Goal: Complete application form: Complete application form

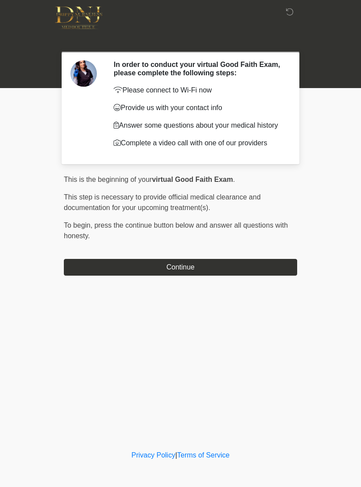
click at [274, 274] on button "Continue" at bounding box center [180, 267] width 233 height 17
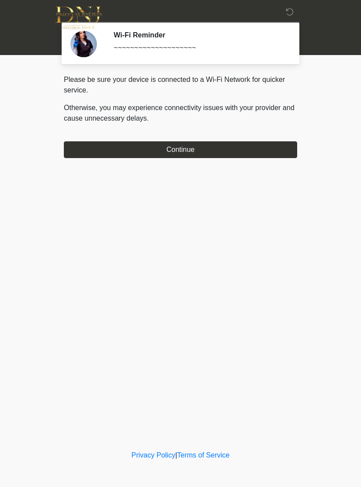
click at [80, 146] on button "Continue" at bounding box center [180, 149] width 233 height 17
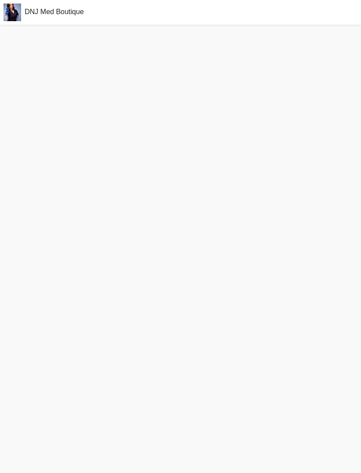
scroll to position [15, 0]
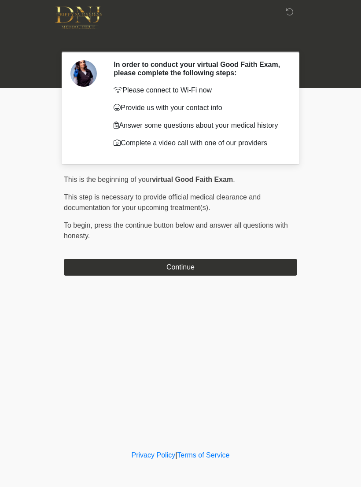
click at [88, 269] on button "Continue" at bounding box center [180, 267] width 233 height 17
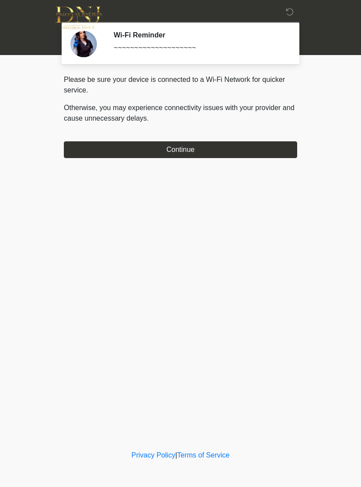
click at [279, 150] on button "Continue" at bounding box center [180, 149] width 233 height 17
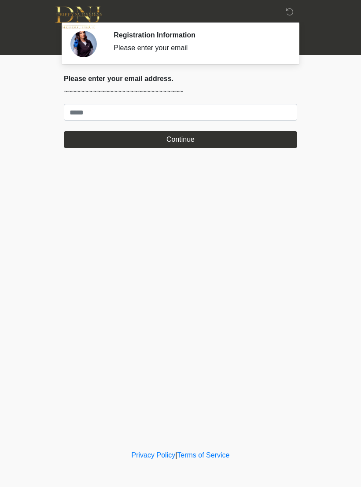
click at [360, 178] on body "‎ ‎ Registration Information Please enter your email Please connect to Wi-Fi no…" at bounding box center [180, 243] width 361 height 487
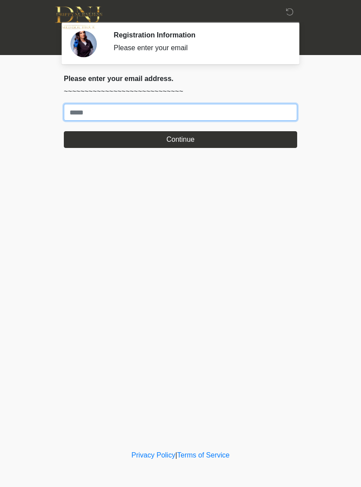
click at [292, 113] on input "Where should we email your treatment plan?" at bounding box center [180, 112] width 233 height 17
type input "**********"
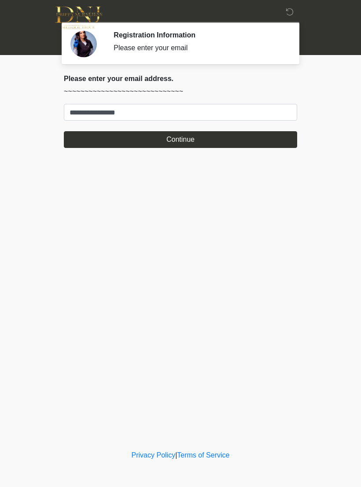
click at [178, 141] on button "Continue" at bounding box center [180, 139] width 233 height 17
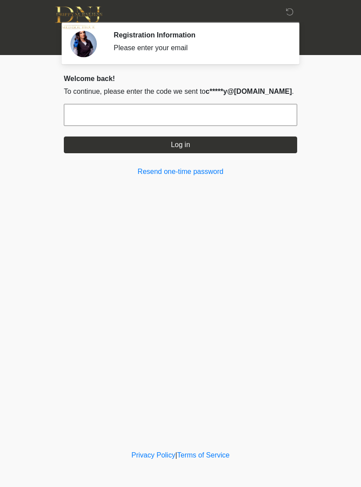
click at [249, 120] on input "text" at bounding box center [180, 115] width 233 height 22
click at [209, 175] on link "Resend one-time password" at bounding box center [180, 172] width 233 height 11
click at [198, 174] on link "Resend one-time password" at bounding box center [180, 172] width 233 height 11
click at [210, 174] on link "Resend one-time password" at bounding box center [180, 172] width 233 height 11
click at [292, 21] on div at bounding box center [174, 18] width 264 height 36
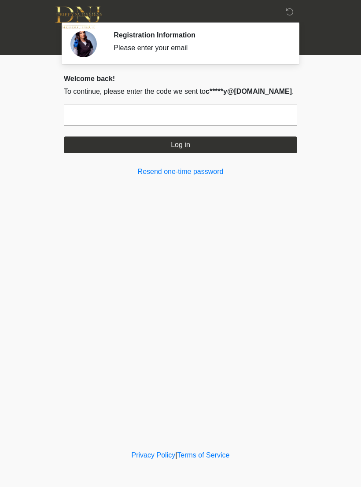
click at [196, 176] on link "Resend one-time password" at bounding box center [180, 172] width 233 height 11
click at [204, 174] on link "Resend one-time password" at bounding box center [180, 172] width 233 height 11
click at [206, 172] on link "Resend one-time password" at bounding box center [180, 172] width 233 height 11
click at [230, 119] on input "text" at bounding box center [180, 115] width 233 height 22
click at [49, 8] on div at bounding box center [174, 18] width 264 height 36
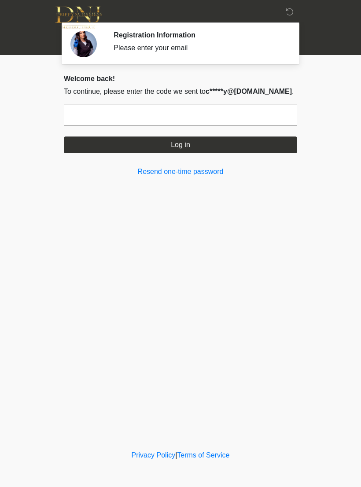
click at [205, 118] on input "text" at bounding box center [180, 115] width 233 height 22
type input "******"
click at [200, 144] on button "Log in" at bounding box center [180, 145] width 233 height 17
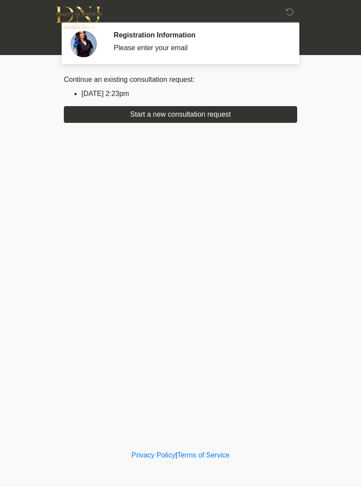
click at [230, 115] on button "Start a new consultation request" at bounding box center [180, 114] width 233 height 17
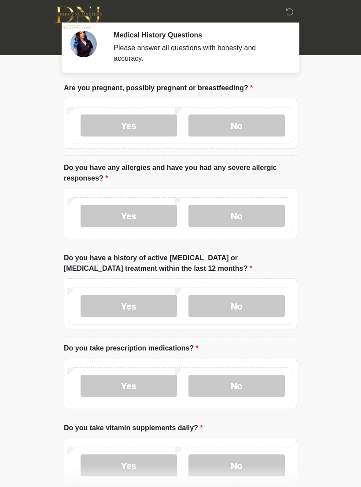
click at [240, 126] on label "No" at bounding box center [237, 126] width 96 height 22
click at [255, 205] on label "No" at bounding box center [237, 216] width 96 height 22
click at [252, 307] on label "No" at bounding box center [237, 306] width 96 height 22
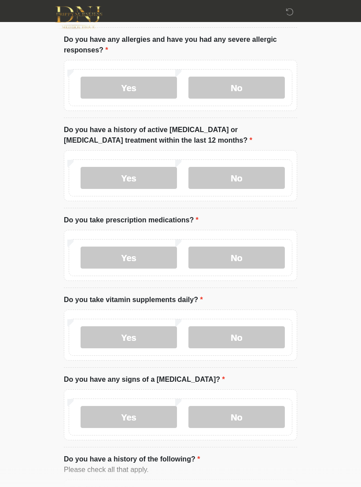
scroll to position [129, 0]
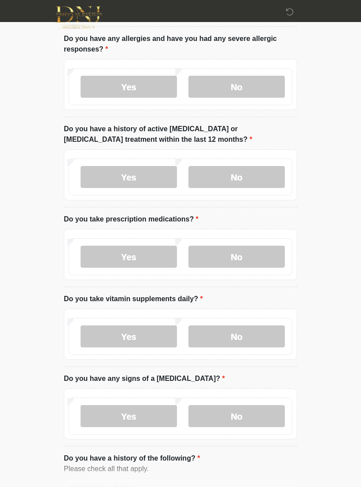
click at [151, 260] on label "Yes" at bounding box center [129, 257] width 96 height 22
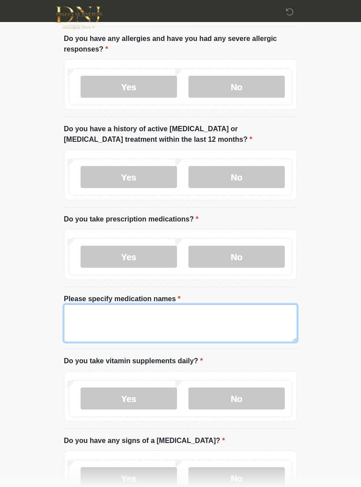
click at [178, 336] on textarea "Please specify medication names" at bounding box center [180, 323] width 233 height 38
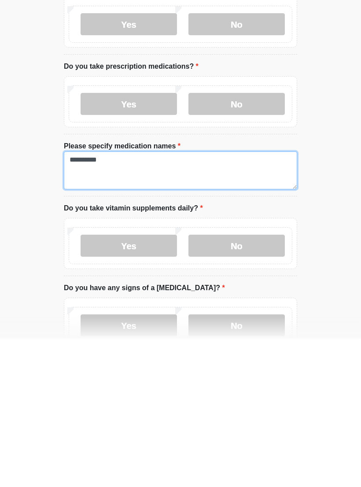
scroll to position [170, 0]
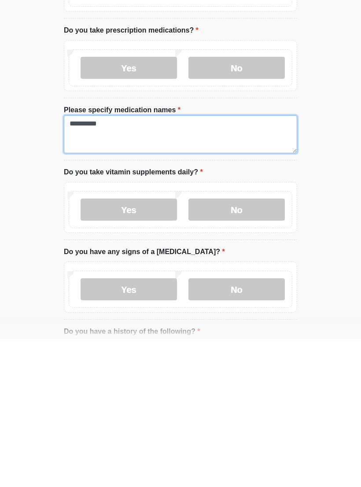
click at [174, 264] on textarea "**********" at bounding box center [180, 283] width 233 height 38
type textarea "**********"
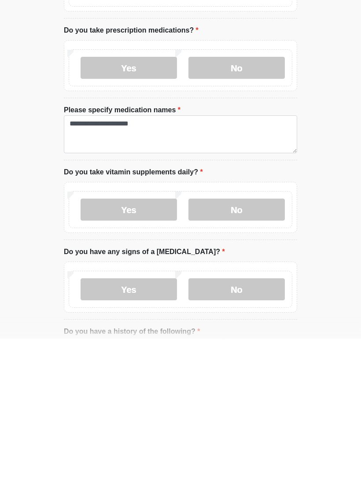
click at [157, 347] on label "Yes" at bounding box center [129, 358] width 96 height 22
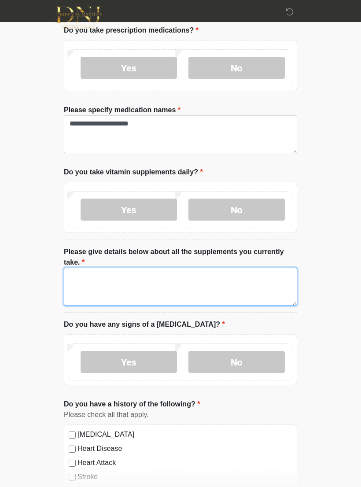
click at [252, 292] on textarea "Please give details below about all the supplements you currently take." at bounding box center [180, 287] width 233 height 38
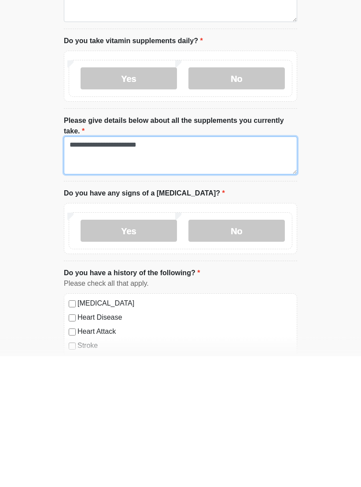
type textarea "**********"
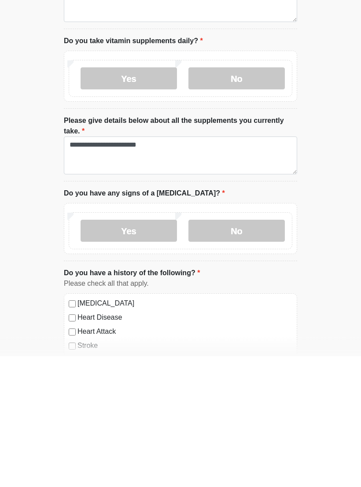
click at [248, 351] on label "No" at bounding box center [237, 362] width 96 height 22
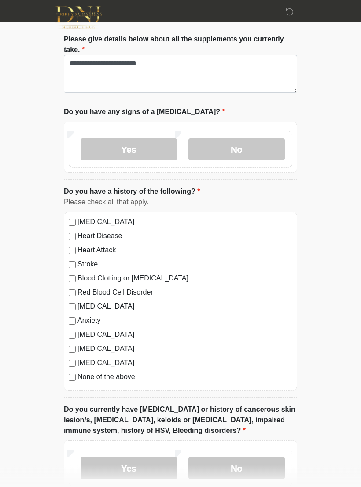
scroll to position [531, 0]
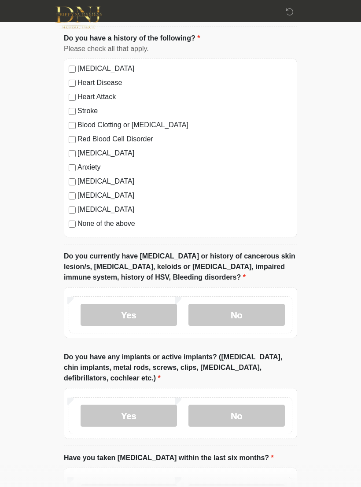
click at [257, 315] on label "No" at bounding box center [237, 315] width 96 height 22
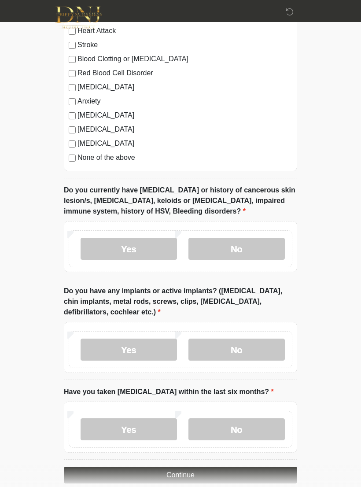
scroll to position [755, 0]
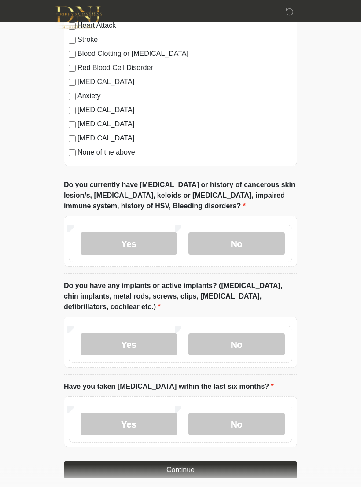
click at [244, 345] on label "No" at bounding box center [237, 345] width 96 height 22
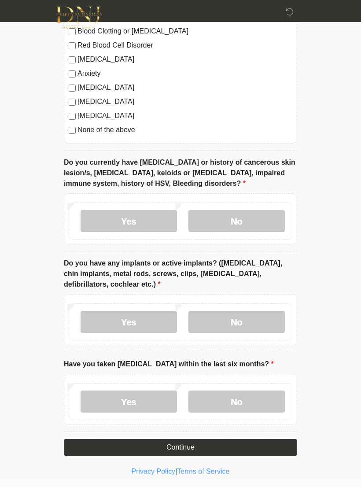
click at [249, 404] on label "No" at bounding box center [237, 402] width 96 height 22
click at [206, 448] on button "Continue" at bounding box center [180, 447] width 233 height 17
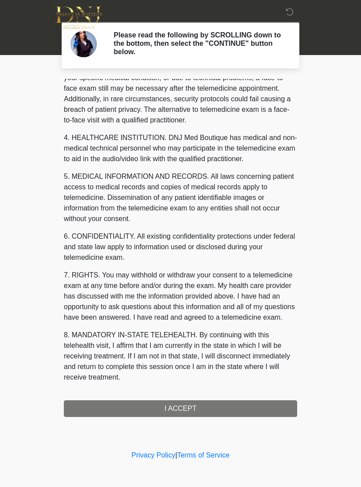
scroll to position [200, 0]
click at [243, 410] on button "I ACCEPT" at bounding box center [180, 408] width 233 height 17
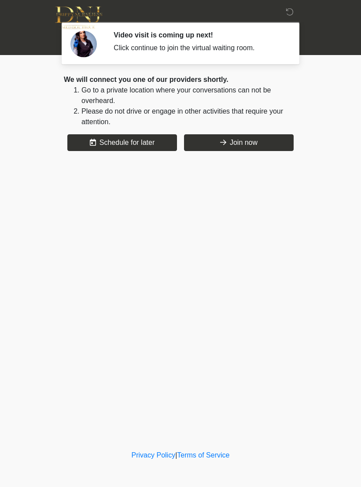
click at [240, 136] on button "Join now" at bounding box center [239, 142] width 110 height 17
